Goal: Task Accomplishment & Management: Manage account settings

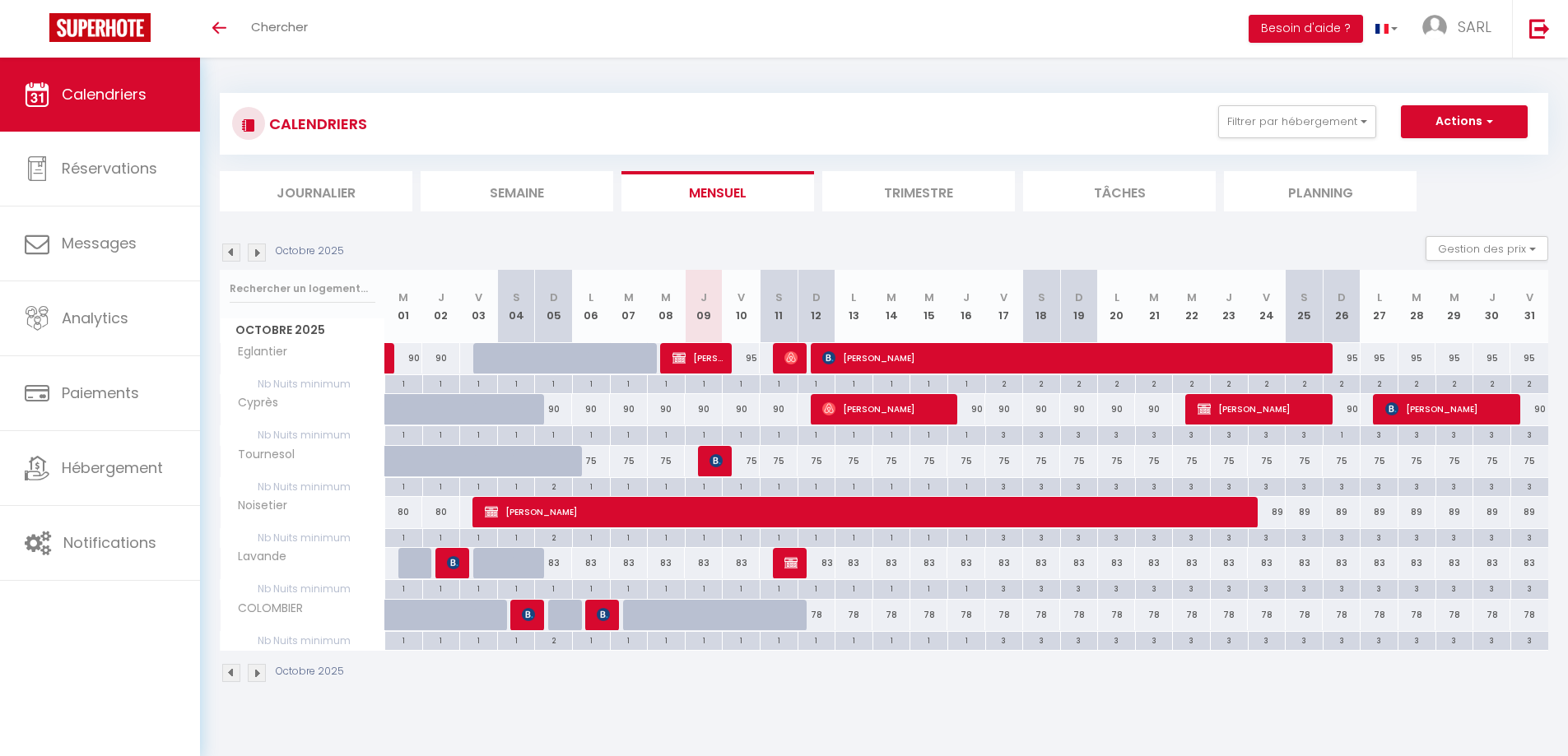
select select
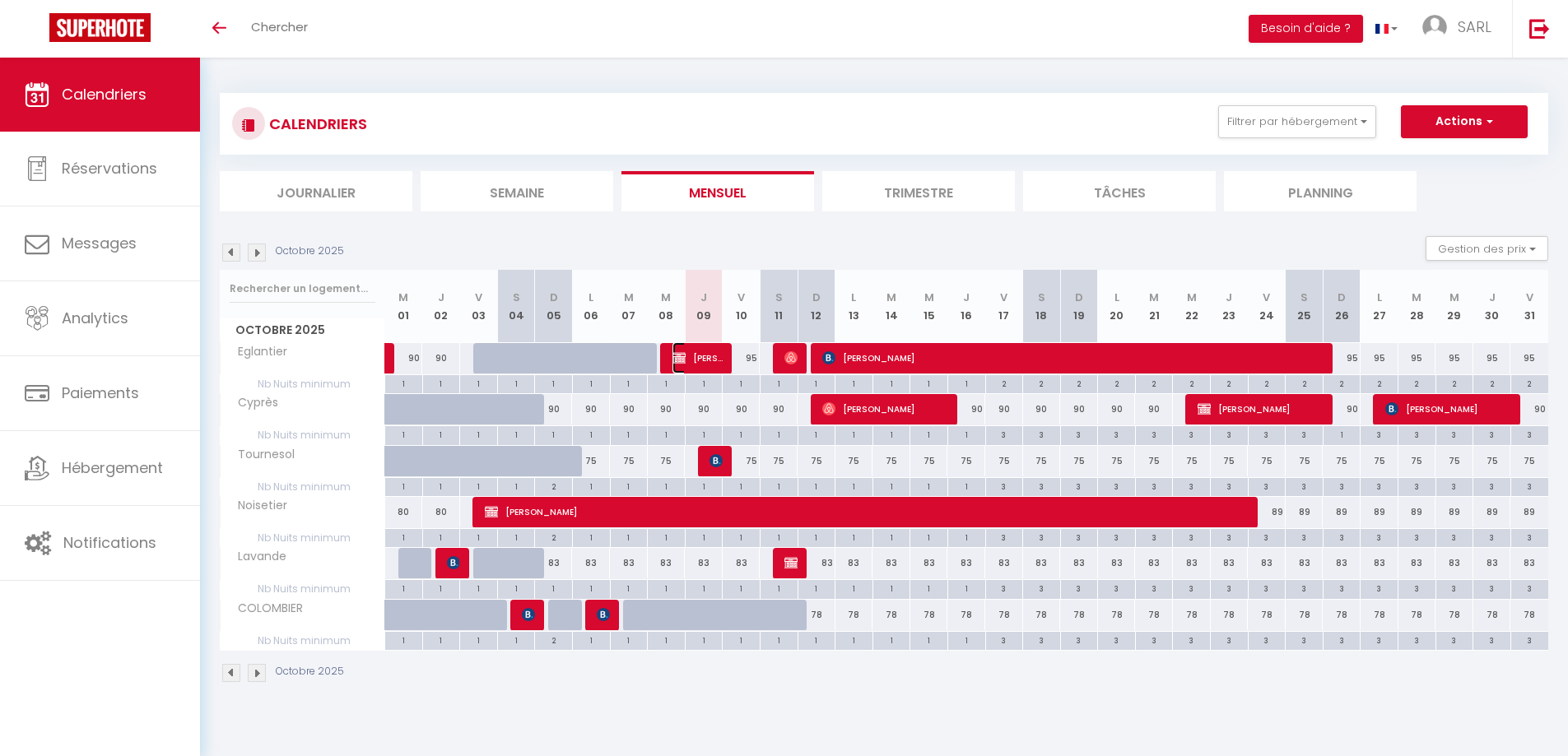
click at [699, 360] on span "[PERSON_NAME]-[PERSON_NAME]" at bounding box center [696, 358] width 50 height 31
select select "KO"
select select "0"
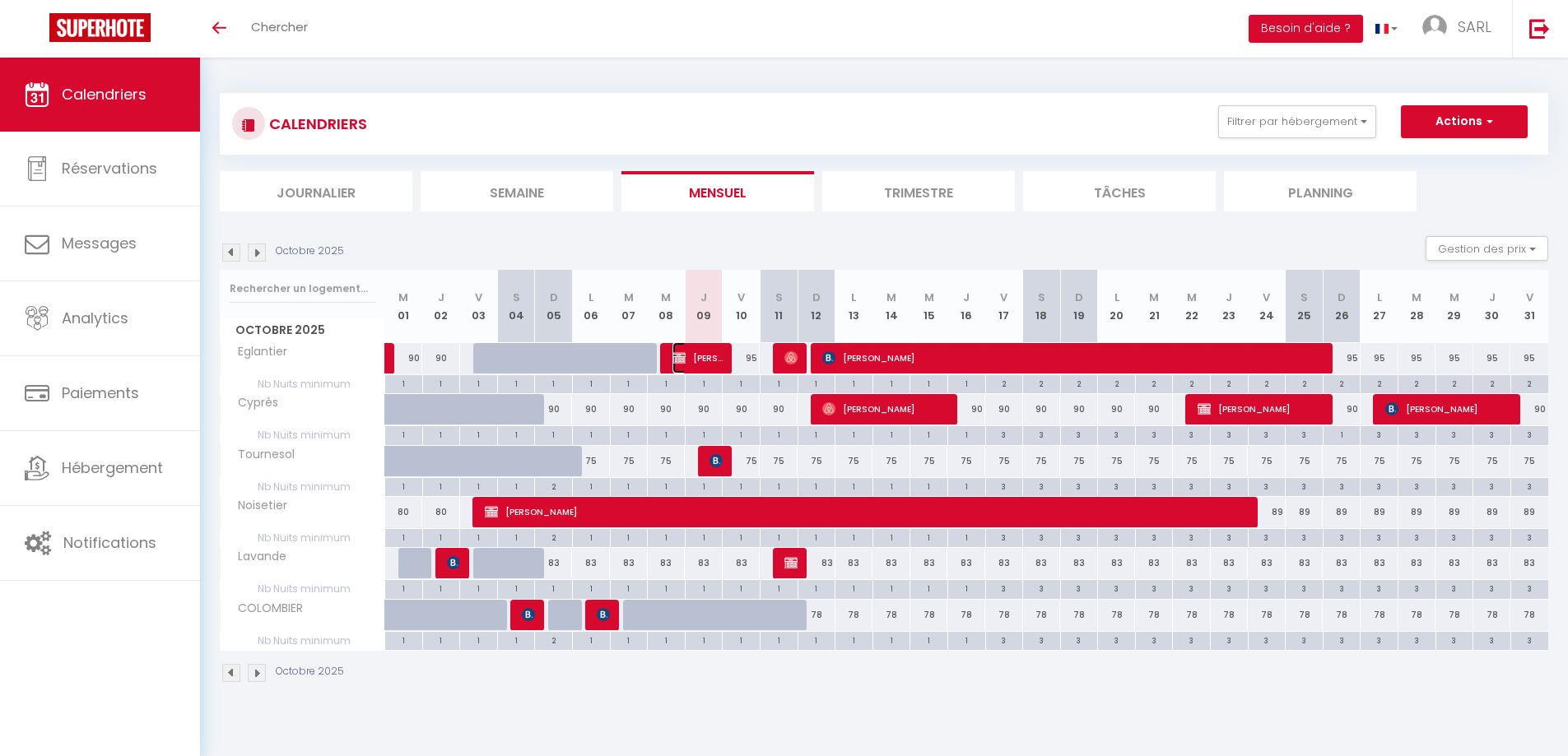
select select "1"
select select
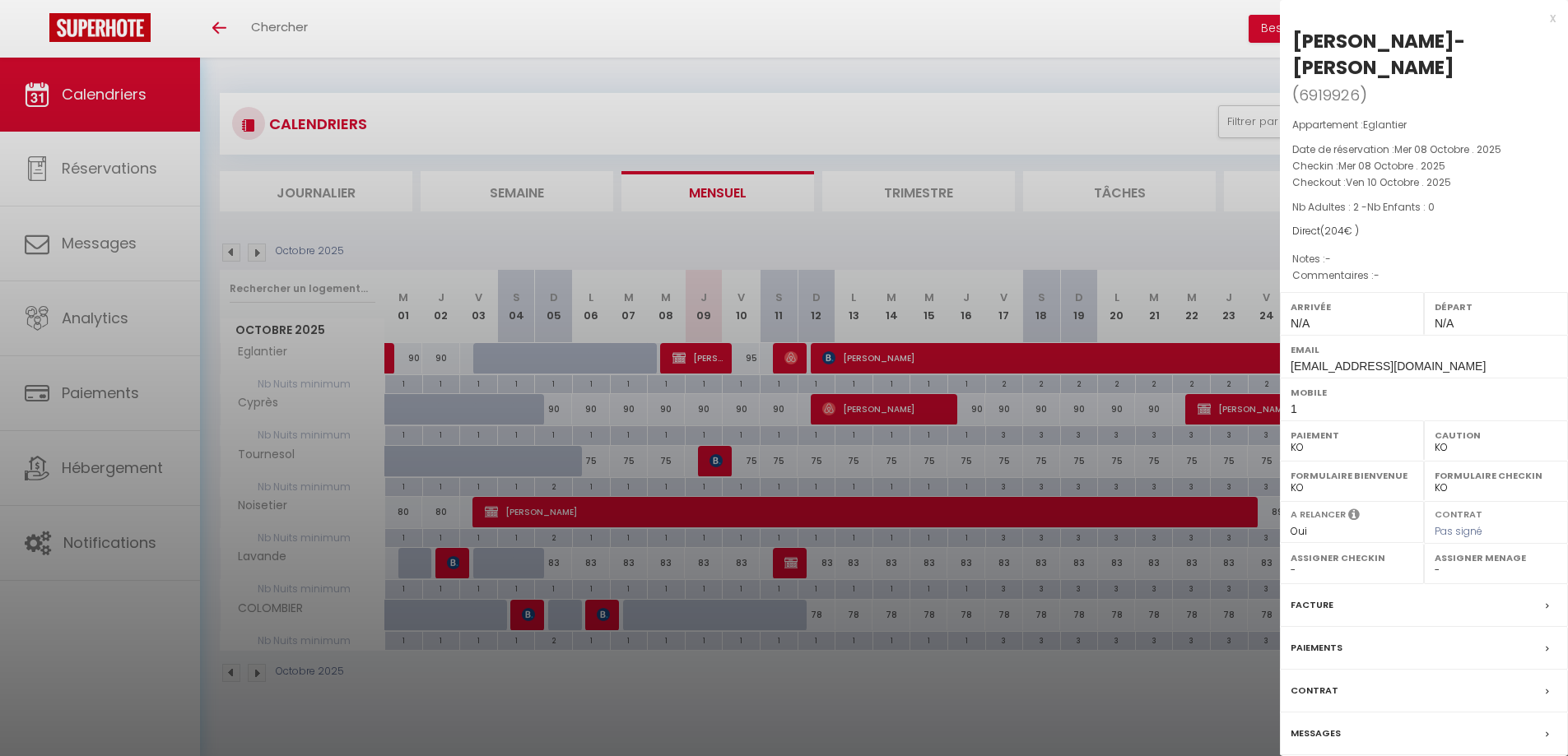
click at [1309, 646] on label "Paiements" at bounding box center [1316, 647] width 52 height 17
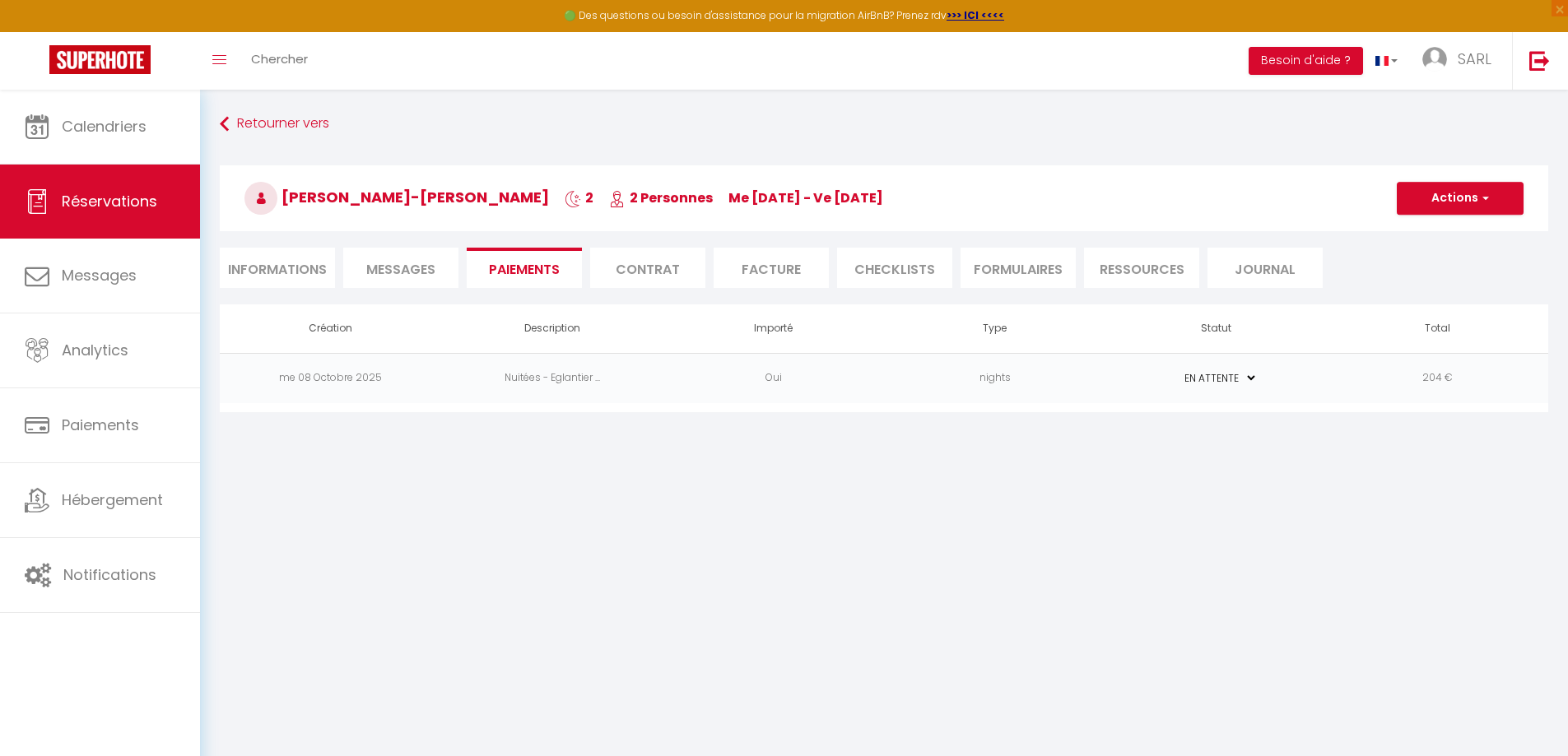
click at [888, 387] on td "nights" at bounding box center [995, 377] width 221 height 50
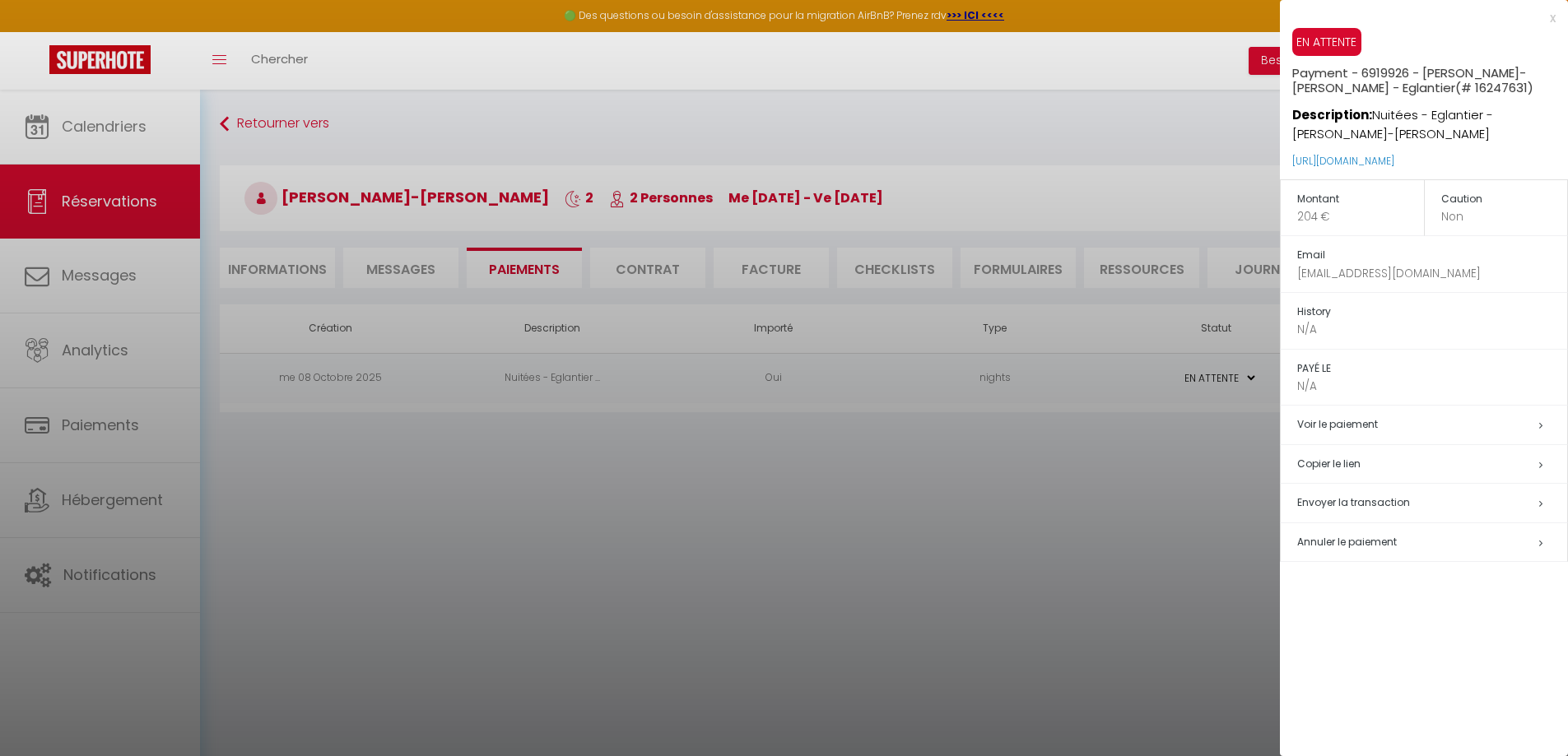
click at [1551, 21] on div "x" at bounding box center [1417, 18] width 276 height 20
